Goal: Transaction & Acquisition: Purchase product/service

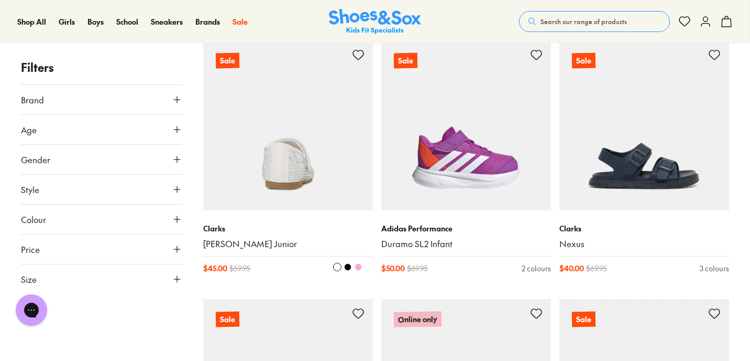
scroll to position [159, 0]
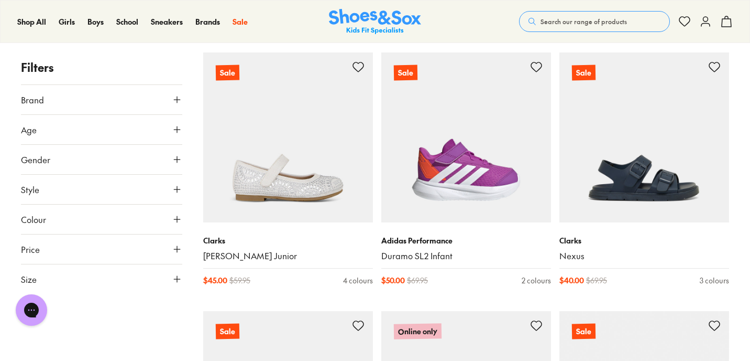
click at [177, 131] on use at bounding box center [177, 129] width 6 height 6
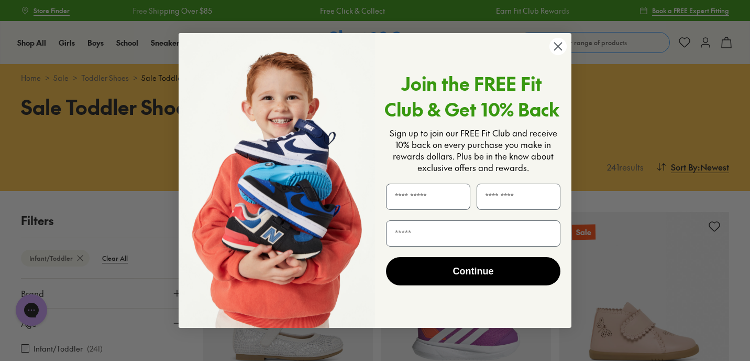
click at [557, 50] on circle "Close dialog" at bounding box center [558, 46] width 17 height 17
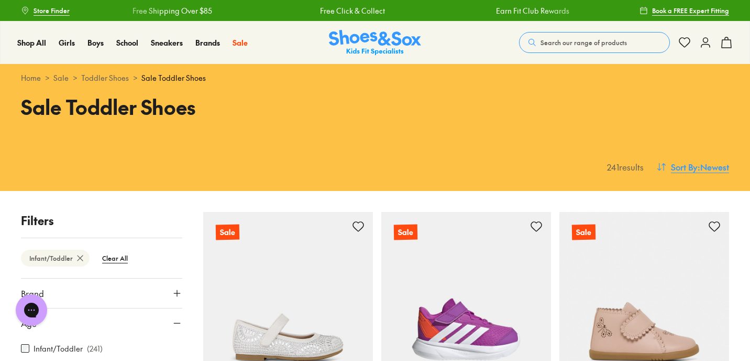
click at [708, 166] on span ": Newest" at bounding box center [713, 166] width 31 height 13
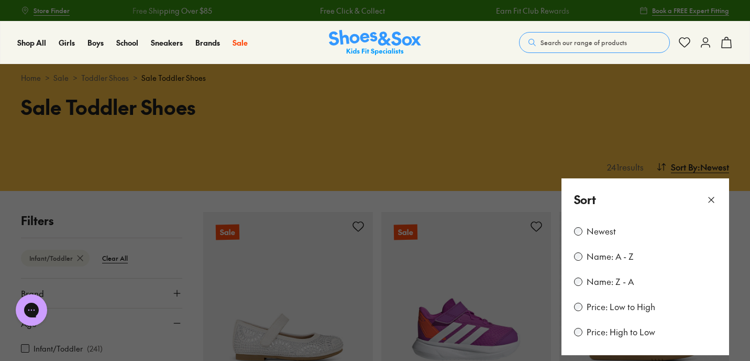
click at [598, 304] on label "Price: Low to High" at bounding box center [621, 307] width 69 height 12
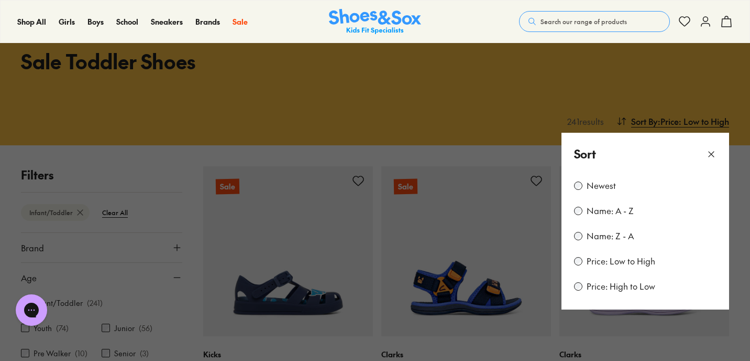
click at [481, 154] on button at bounding box center [375, 180] width 750 height 361
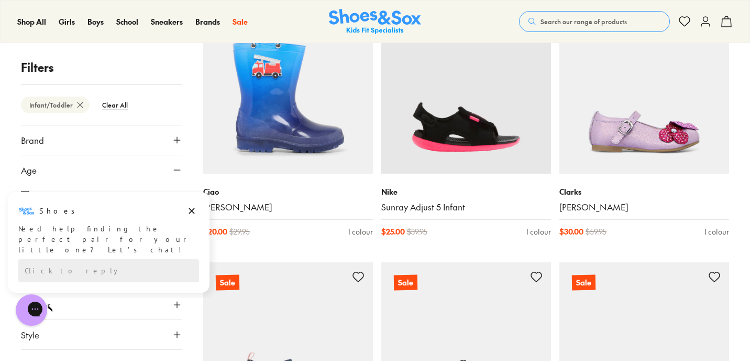
scroll to position [2150, 0]
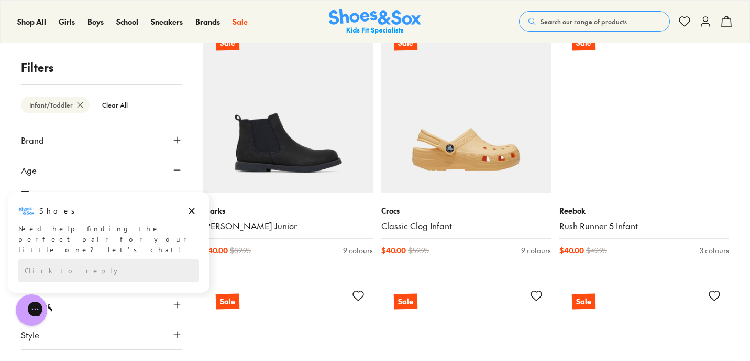
scroll to position [3290, 0]
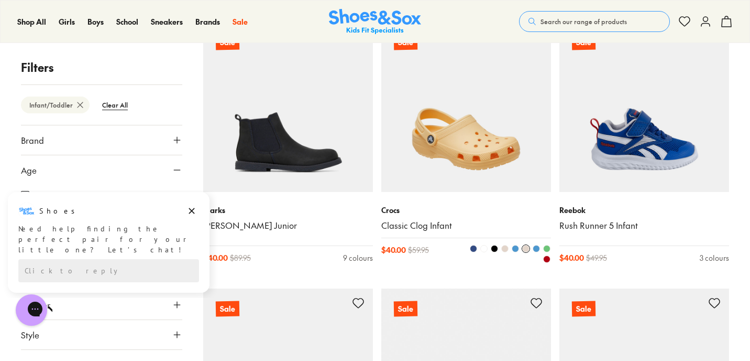
click at [464, 171] on img at bounding box center [467, 107] width 170 height 170
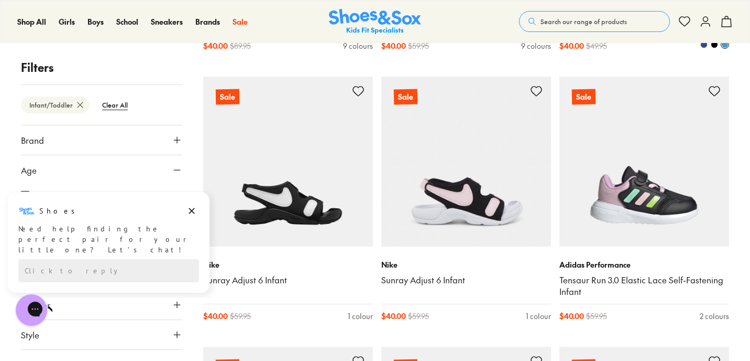
scroll to position [3505, 0]
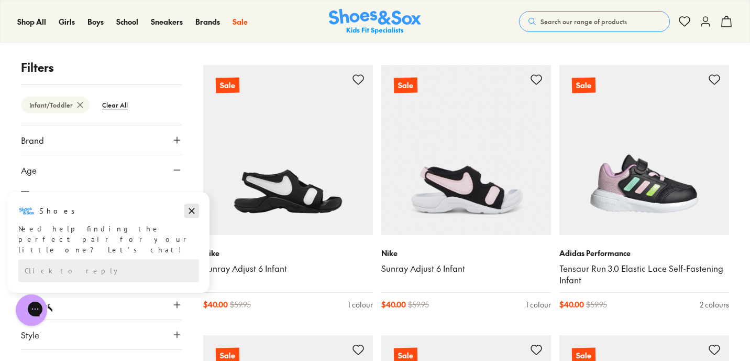
click at [190, 208] on icon "Dismiss campaign" at bounding box center [192, 211] width 6 height 6
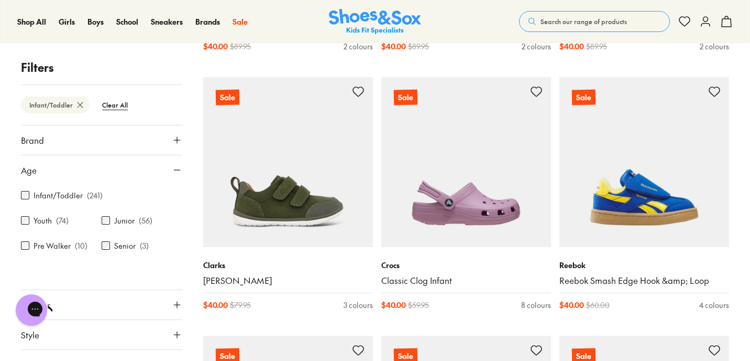
scroll to position [4191, 0]
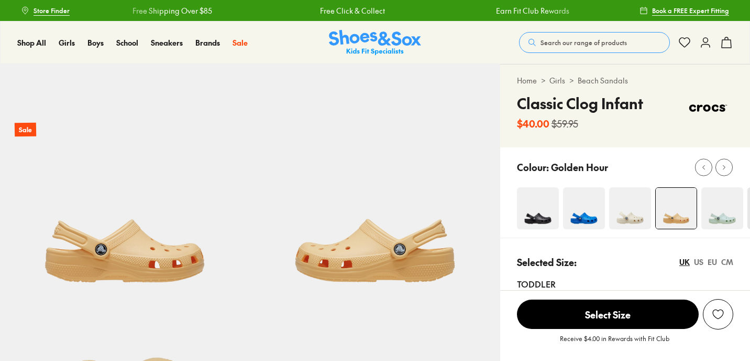
select select "*"
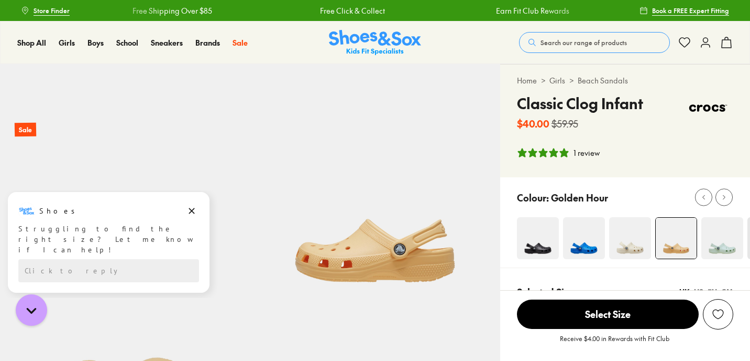
click at [624, 246] on img at bounding box center [631, 238] width 42 height 42
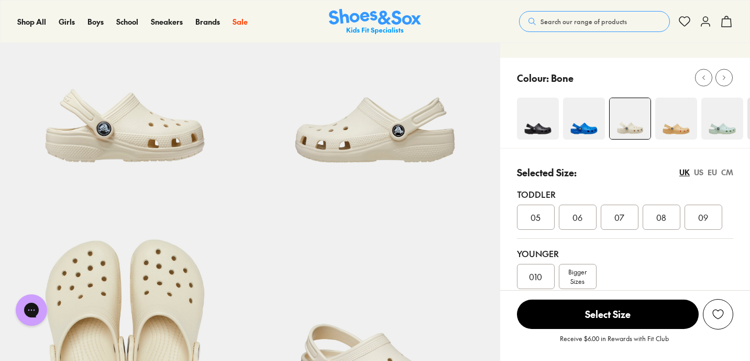
scroll to position [161, 0]
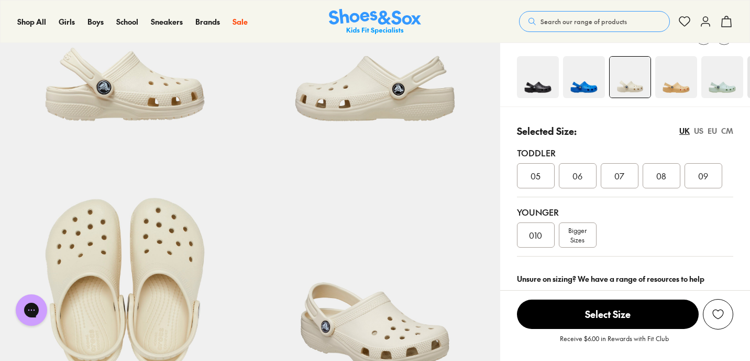
select select "*"
click at [727, 132] on div "CM" at bounding box center [728, 130] width 12 height 11
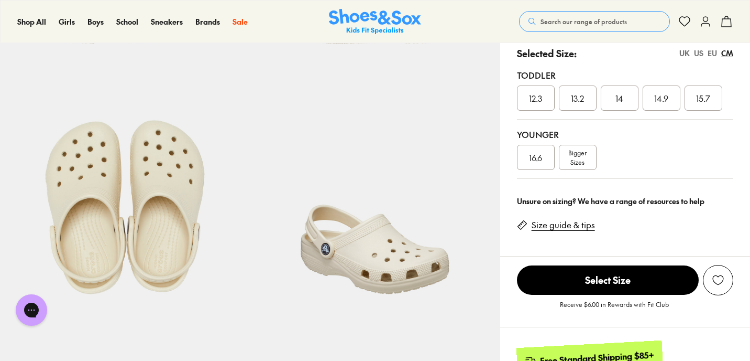
scroll to position [252, 0]
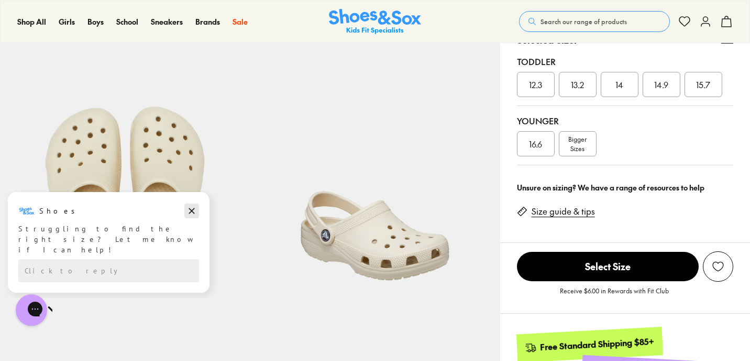
click at [192, 213] on icon "Dismiss campaign" at bounding box center [192, 210] width 10 height 13
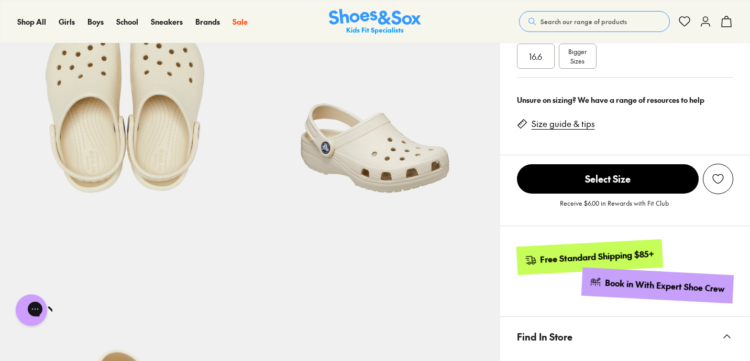
scroll to position [575, 0]
